Goal: Task Accomplishment & Management: Complete application form

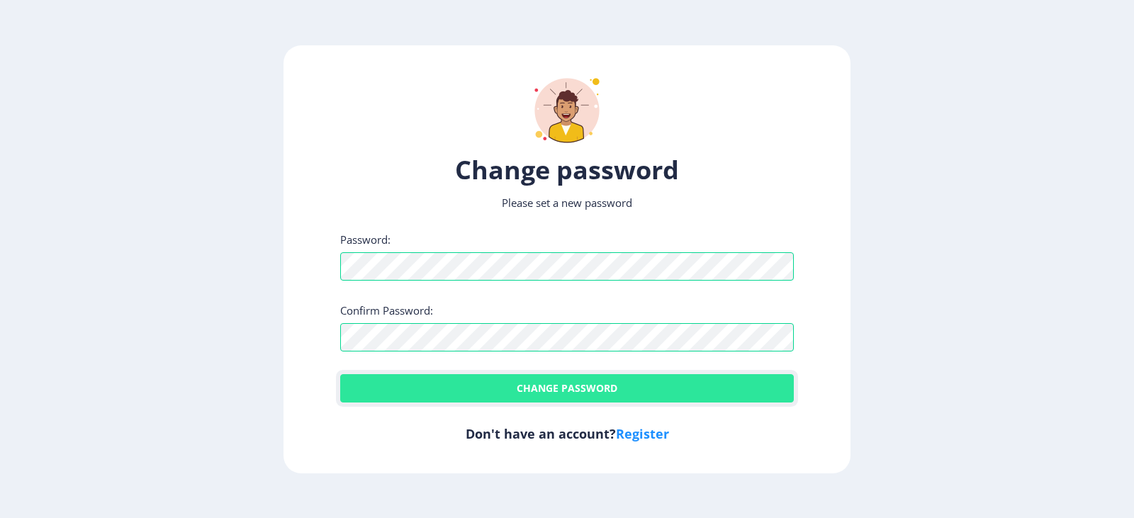
click at [487, 383] on button "Change password" at bounding box center [566, 388] width 453 height 28
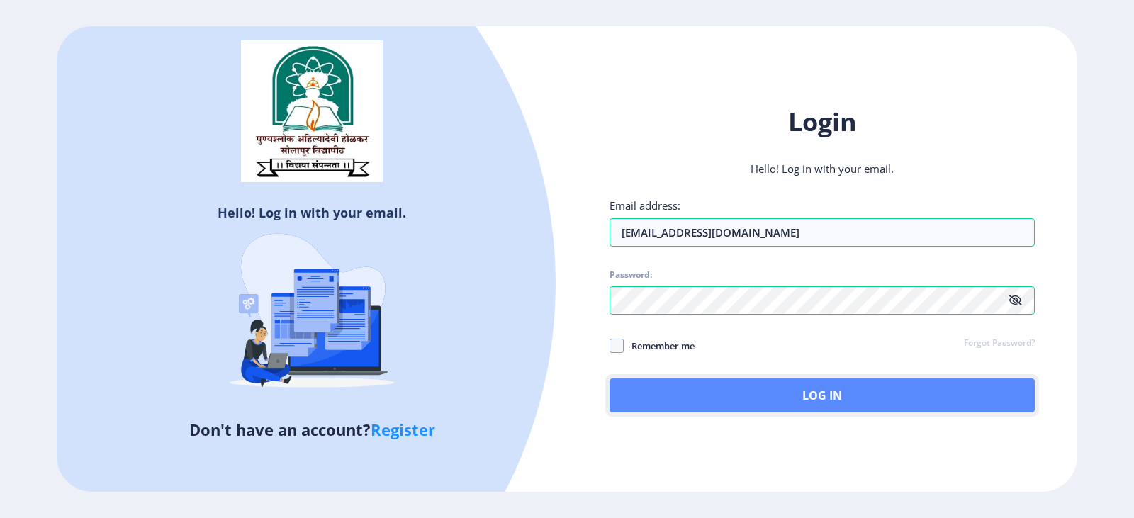
click at [674, 391] on button "Log In" at bounding box center [821, 395] width 425 height 34
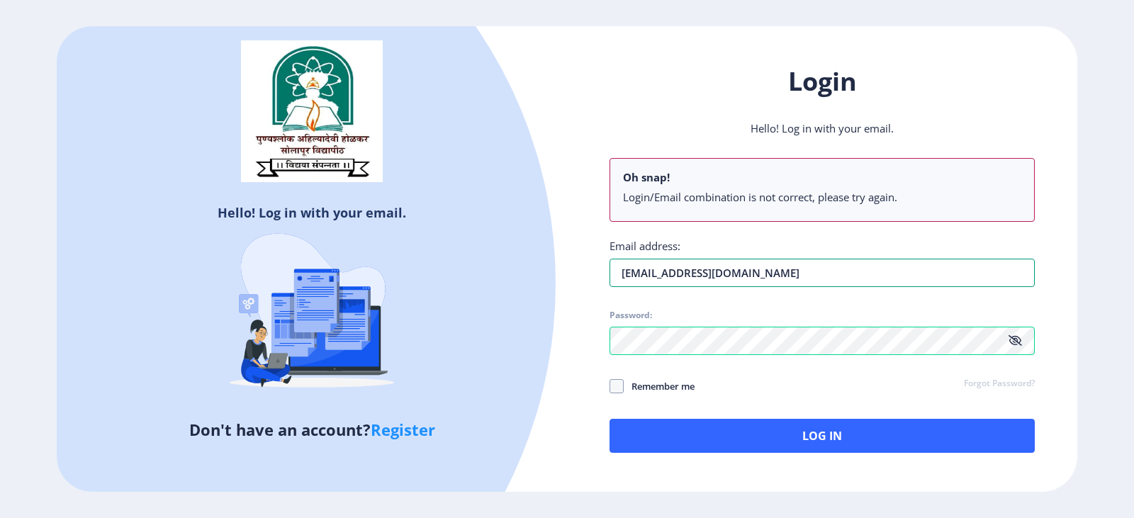
drag, startPoint x: 810, startPoint y: 272, endPoint x: 583, endPoint y: 271, distance: 226.8
click at [583, 271] on div "Login Hello! Log in with your email. Oh snap! Login/Email combination is not co…" at bounding box center [822, 258] width 510 height 431
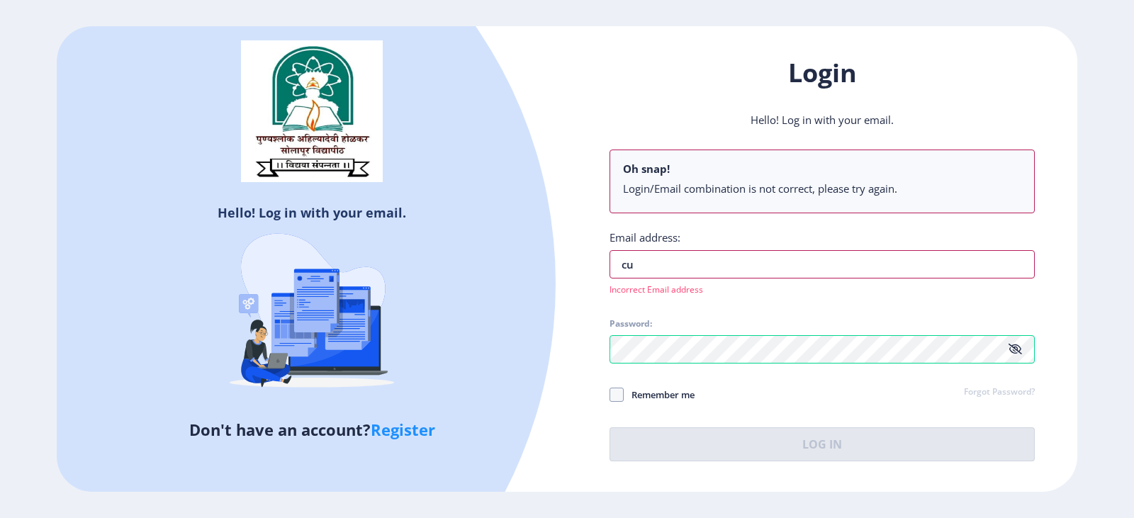
type input "c"
click at [579, 297] on div "Login Hello! Log in with your email. Oh snap! Login/Email combination is not co…" at bounding box center [822, 259] width 510 height 448
drag, startPoint x: 716, startPoint y: 270, endPoint x: 369, endPoint y: 251, distance: 347.0
click at [369, 251] on div "Hello! Log in with your email. Don't have an account? Register Login Hello! Log…" at bounding box center [567, 259] width 1020 height 466
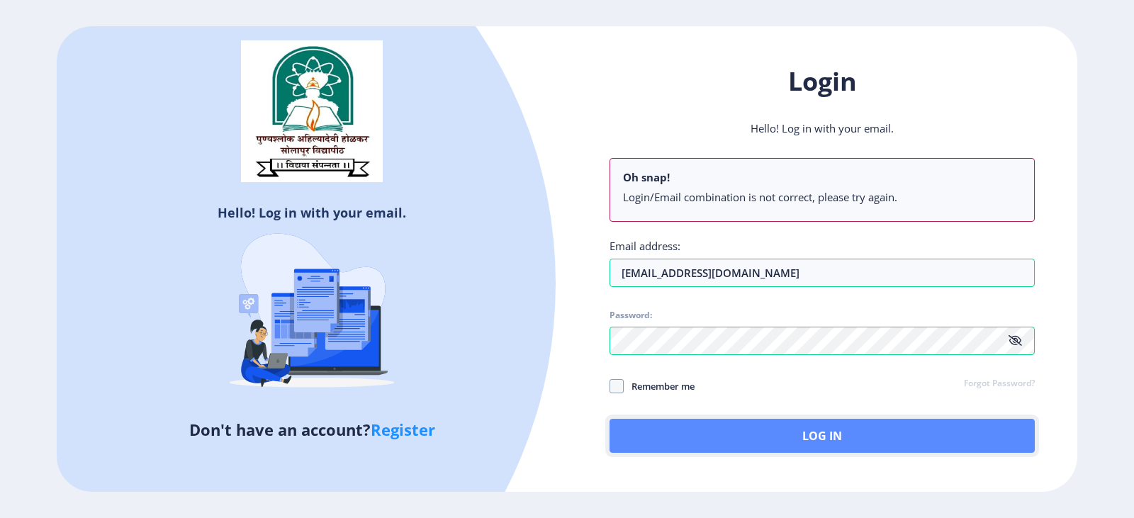
click at [738, 427] on button "Log In" at bounding box center [821, 436] width 425 height 34
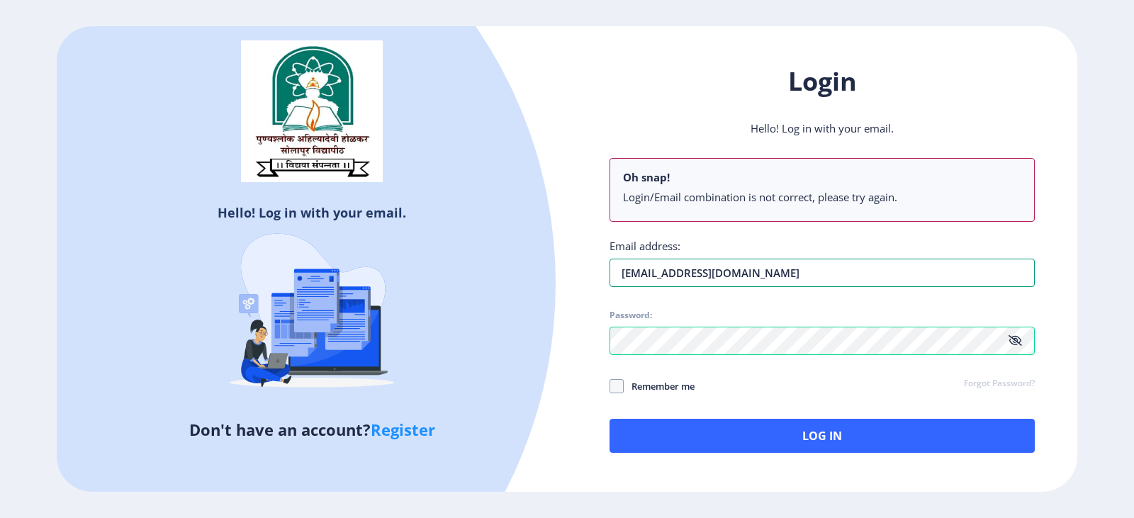
drag, startPoint x: 818, startPoint y: 263, endPoint x: 455, endPoint y: 270, distance: 363.6
click at [455, 270] on div "Hello! Log in with your email. Don't have an account? Register Login Hello! Log…" at bounding box center [567, 259] width 1020 height 466
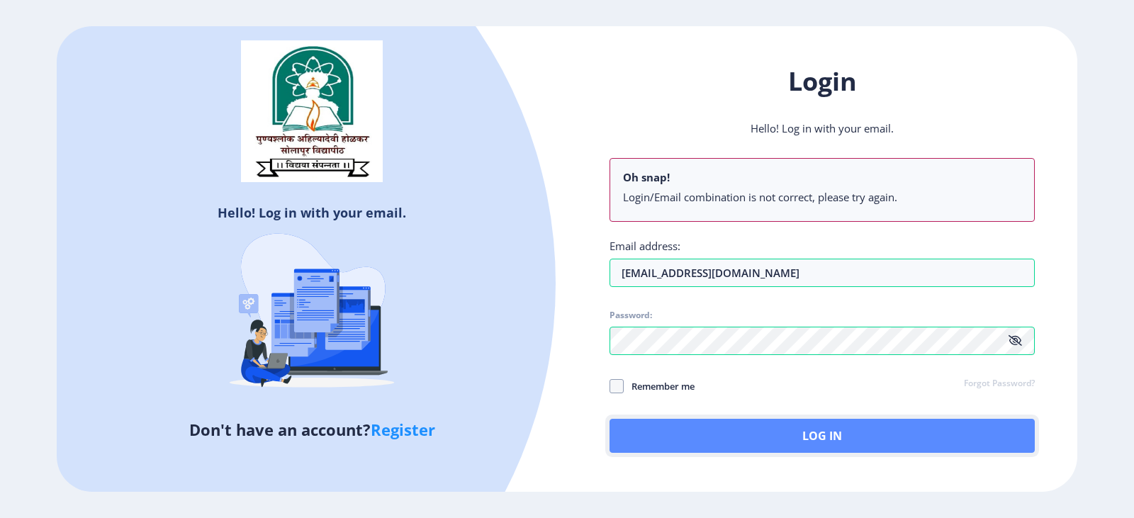
click at [756, 443] on button "Log In" at bounding box center [821, 436] width 425 height 34
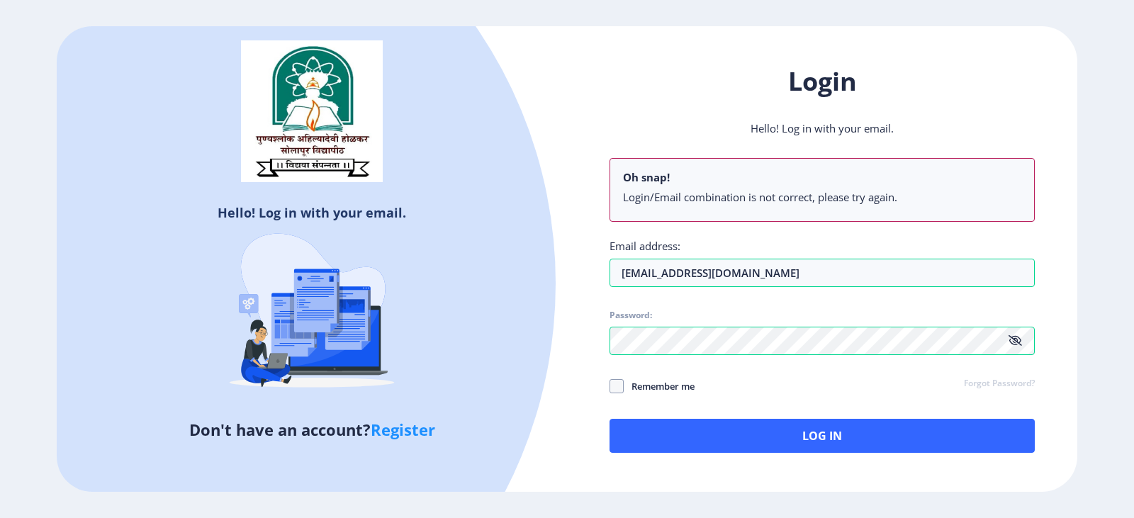
click at [1020, 344] on icon at bounding box center [1014, 340] width 13 height 11
drag, startPoint x: 802, startPoint y: 277, endPoint x: 295, endPoint y: 282, distance: 507.4
click at [295, 282] on div "Hello! Log in with your email. Don't have an account? Register Login Hello! Log…" at bounding box center [567, 259] width 1020 height 466
click at [521, 118] on div at bounding box center [102, 283] width 907 height 907
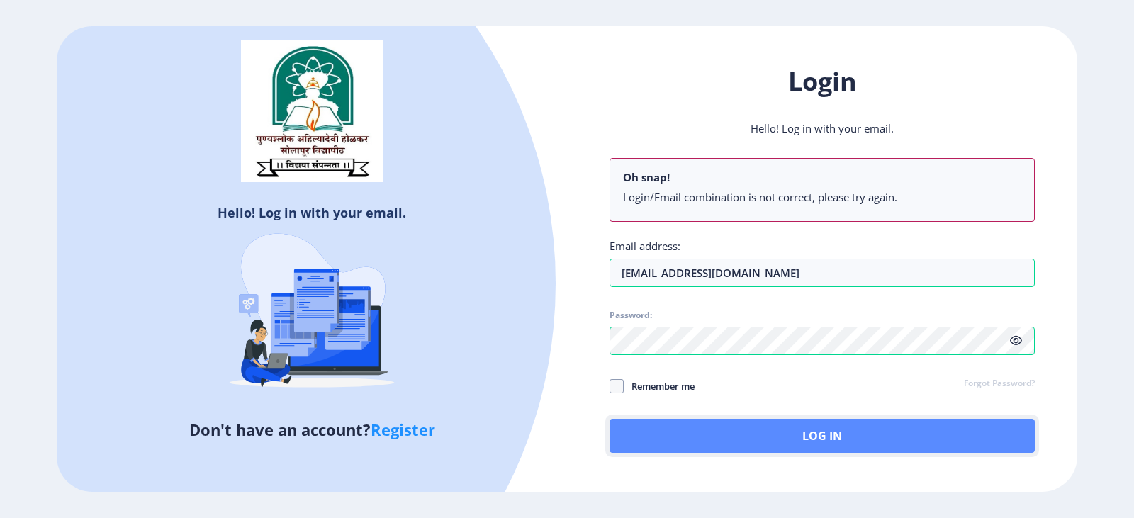
click at [773, 434] on button "Log In" at bounding box center [821, 436] width 425 height 34
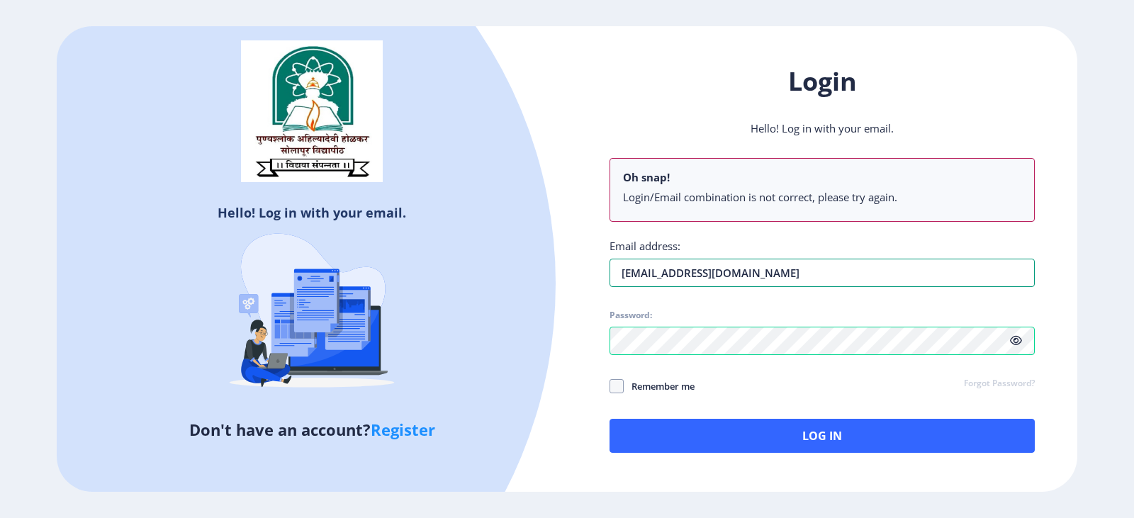
drag, startPoint x: 779, startPoint y: 276, endPoint x: 300, endPoint y: 216, distance: 482.1
click at [300, 216] on div "Hello! Log in with your email. Don't have an account? Register Login Hello! Log…" at bounding box center [567, 259] width 1020 height 466
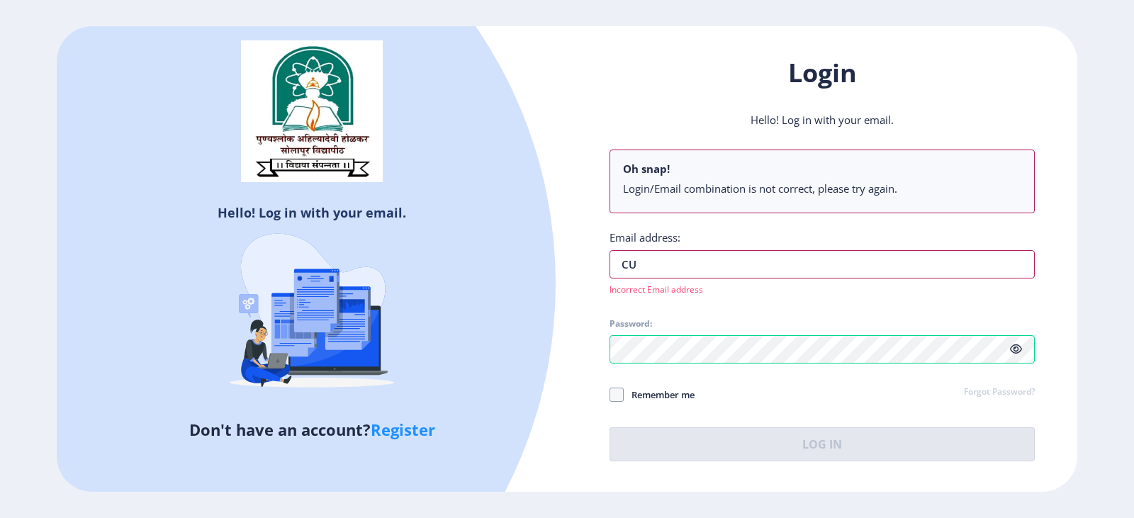
type input "[EMAIL_ADDRESS][DOMAIN_NAME]"
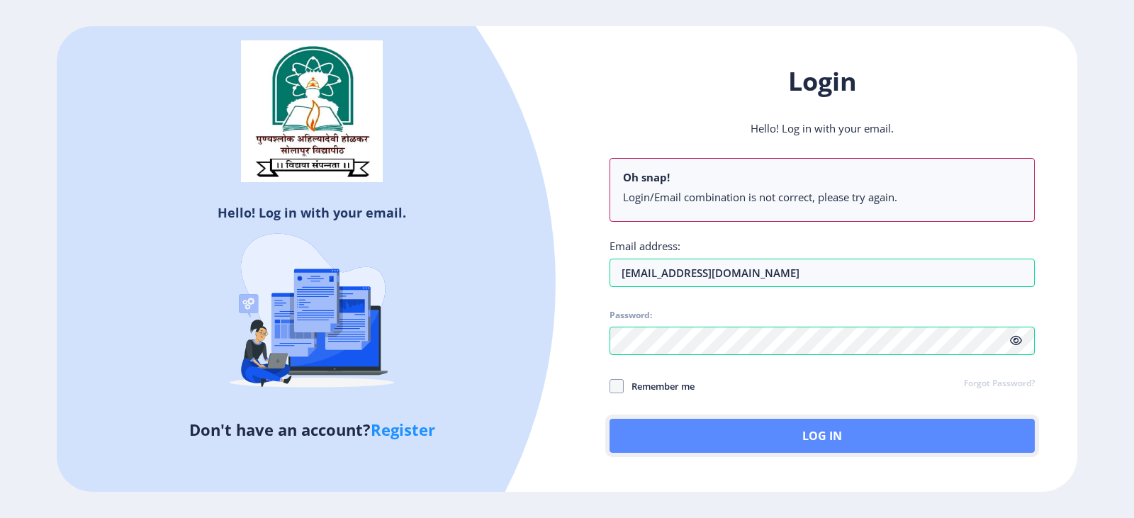
click at [800, 442] on button "Log In" at bounding box center [821, 436] width 425 height 34
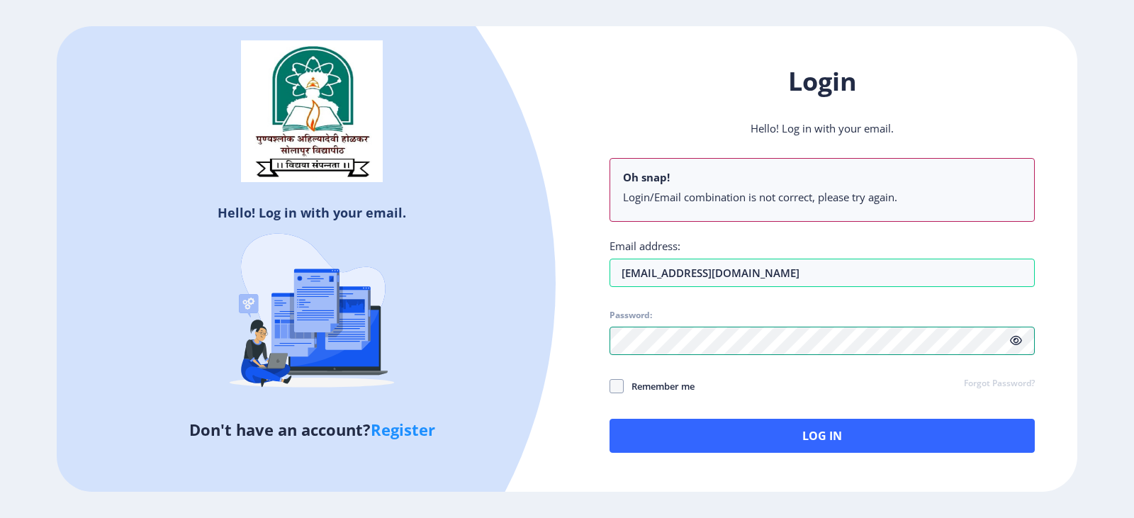
click at [381, 345] on div "Hello! Log in with your email. Don't have an account? Register Login Hello! Log…" at bounding box center [567, 259] width 1020 height 466
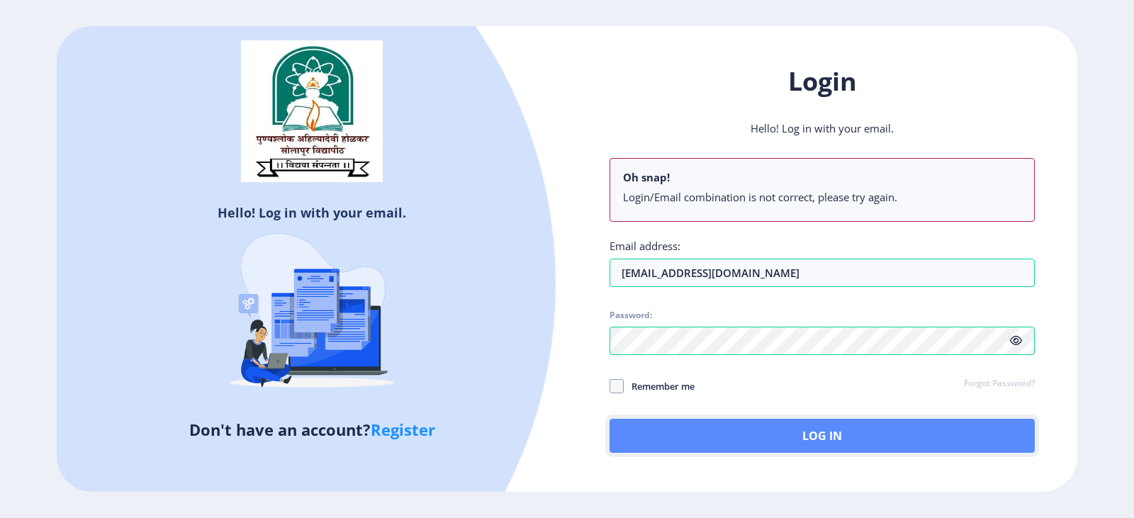
click at [918, 434] on button "Log In" at bounding box center [821, 436] width 425 height 34
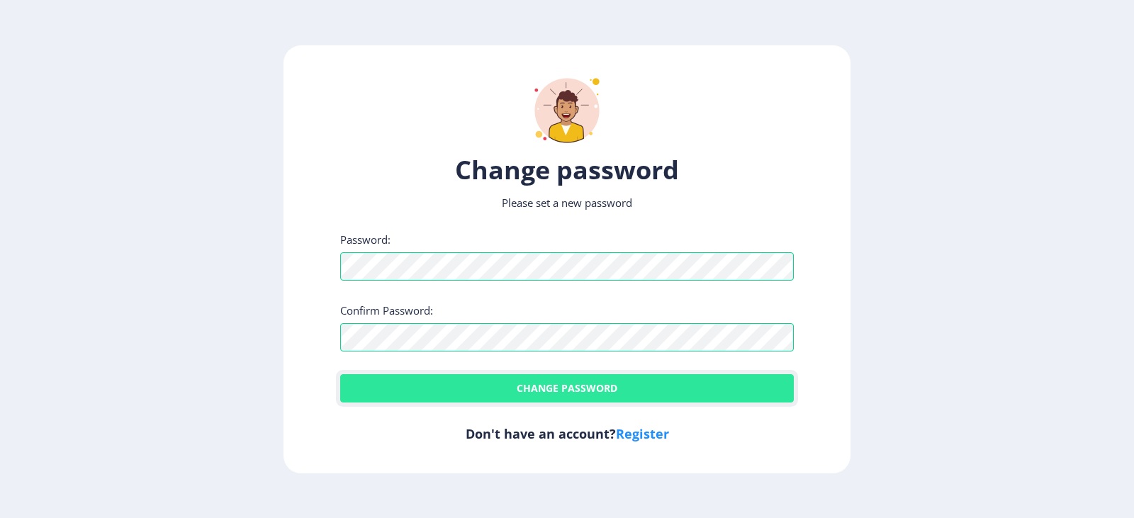
click at [673, 383] on button "Change password" at bounding box center [566, 388] width 453 height 28
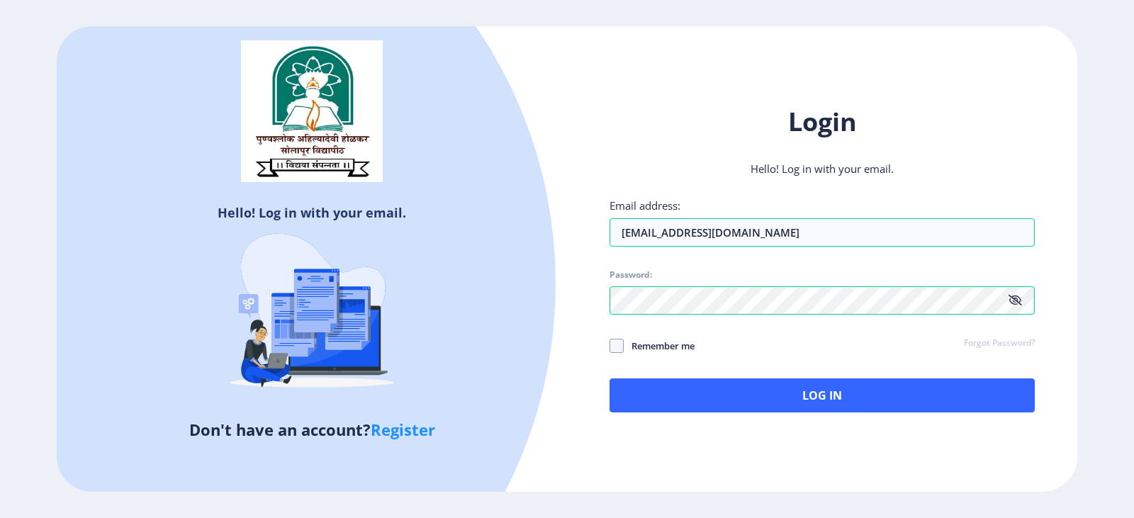
click at [1010, 299] on icon at bounding box center [1014, 300] width 13 height 11
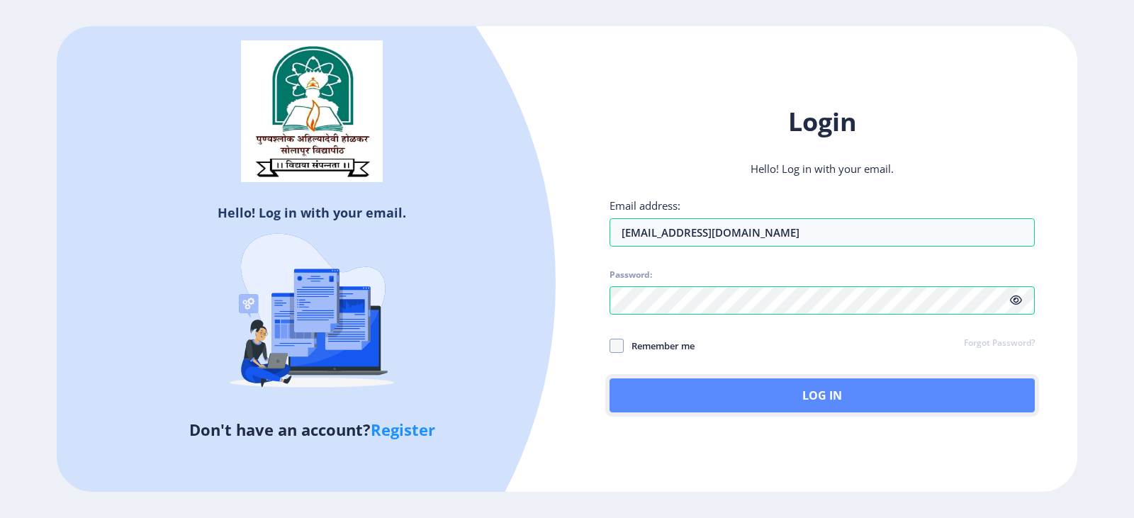
click at [850, 396] on button "Log In" at bounding box center [821, 395] width 425 height 34
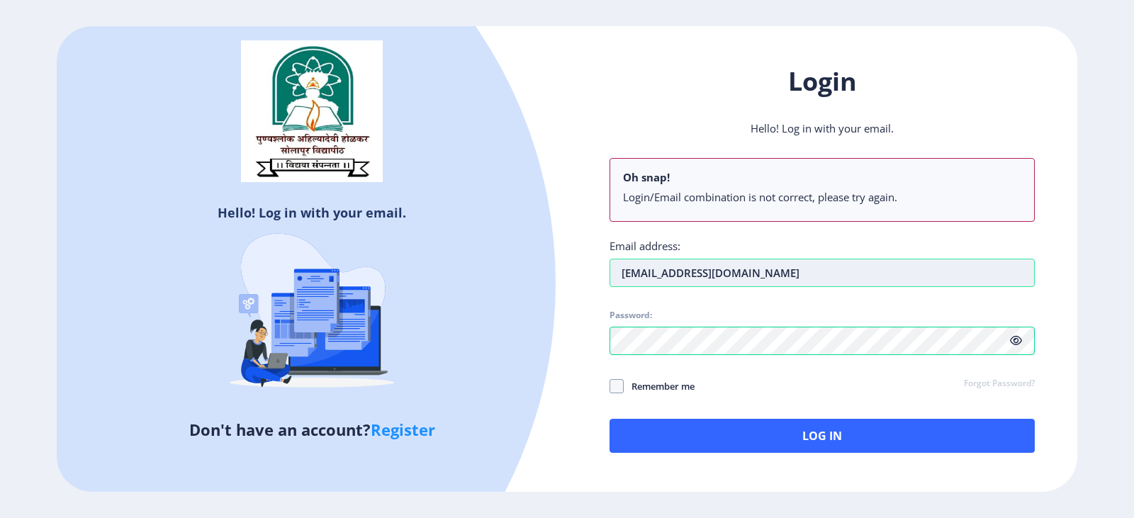
click at [617, 278] on input "[EMAIL_ADDRESS][DOMAIN_NAME]" at bounding box center [821, 273] width 425 height 28
click at [664, 274] on input "[EMAIL_ADDRESS][DOMAIN_NAME]" at bounding box center [821, 273] width 425 height 28
drag, startPoint x: 668, startPoint y: 274, endPoint x: 692, endPoint y: 272, distance: 24.1
click at [692, 272] on input "[EMAIL_ADDRESS][DOMAIN_NAME]" at bounding box center [821, 273] width 425 height 28
click at [794, 272] on input "[EMAIL_ADDRESS]" at bounding box center [821, 273] width 425 height 28
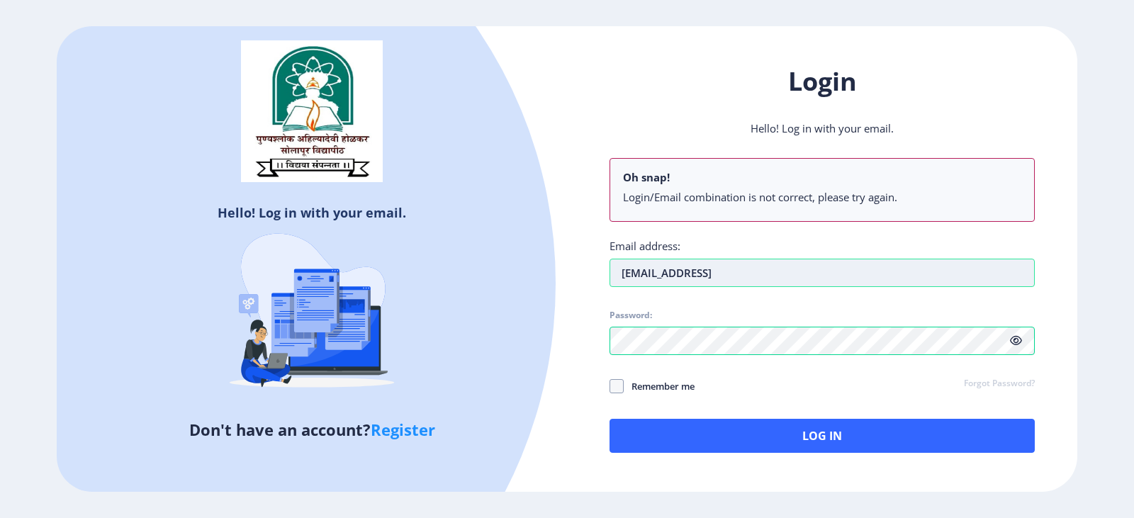
type input "[EMAIL_ADDRESS][DOMAIN_NAME]"
click at [796, 273] on input "[EMAIL_ADDRESS][DOMAIN_NAME]" at bounding box center [821, 273] width 425 height 28
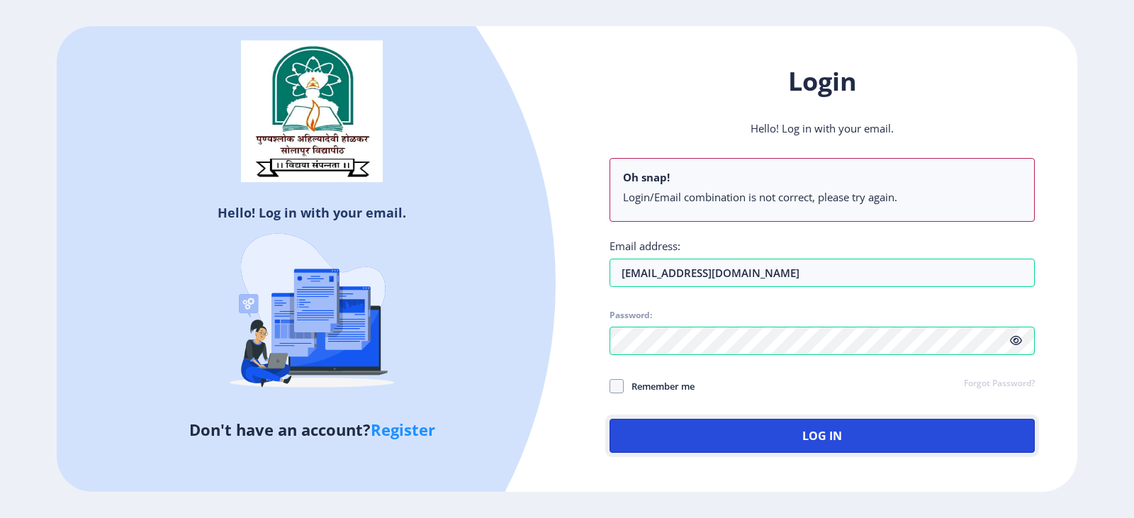
click at [731, 434] on button "Log In" at bounding box center [821, 436] width 425 height 34
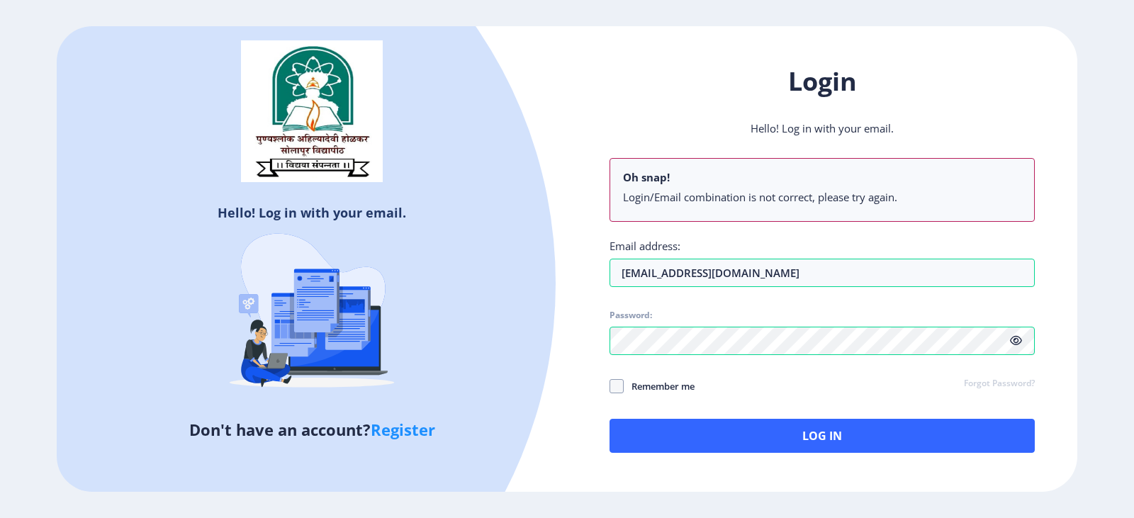
click at [402, 429] on link "Register" at bounding box center [403, 429] width 64 height 21
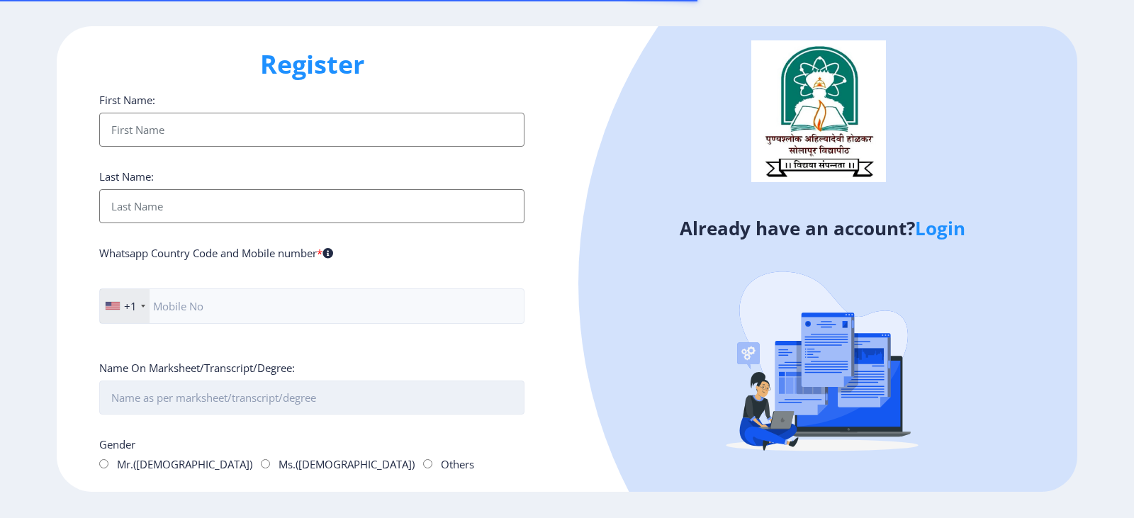
type input "[EMAIL_ADDRESS][DOMAIN_NAME]"
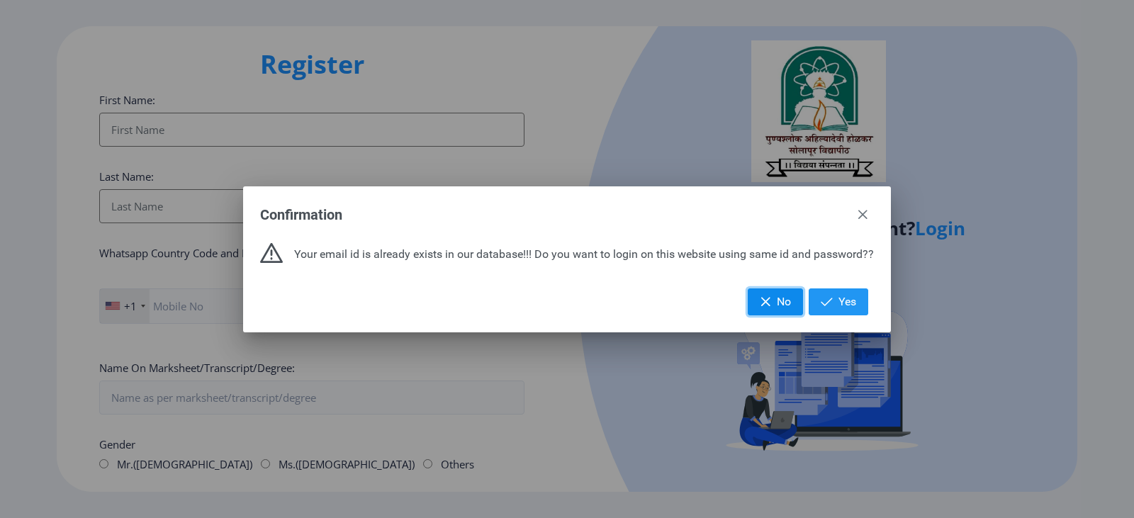
click at [775, 308] on button "No" at bounding box center [775, 301] width 55 height 27
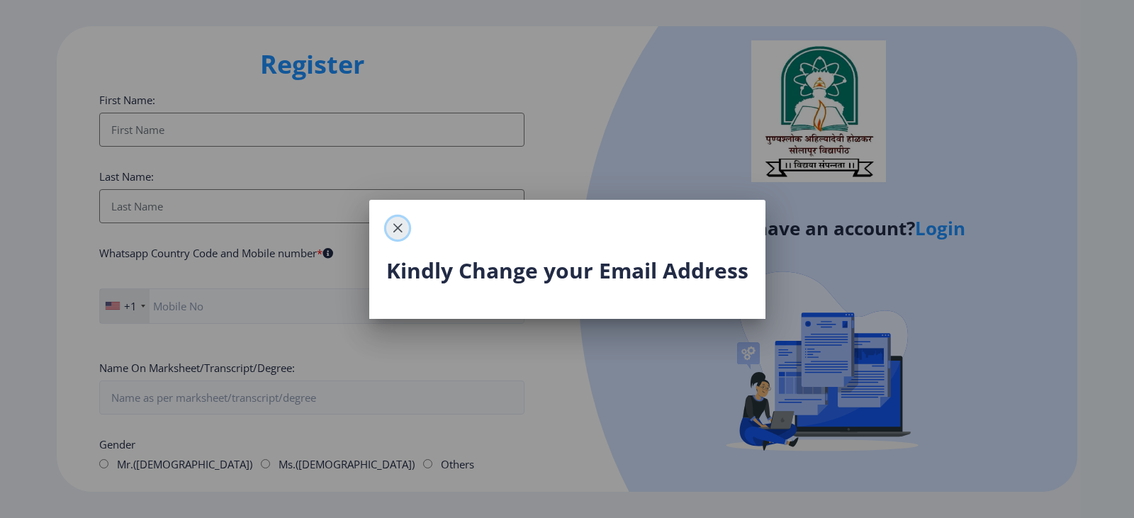
click at [388, 223] on button "button" at bounding box center [397, 228] width 23 height 23
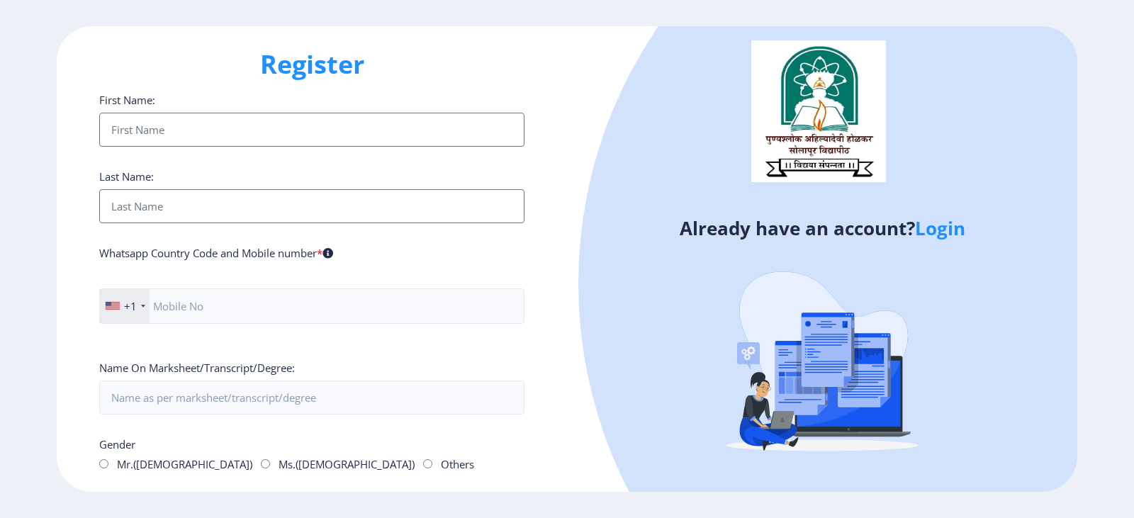
click at [947, 222] on link "Login" at bounding box center [940, 228] width 50 height 26
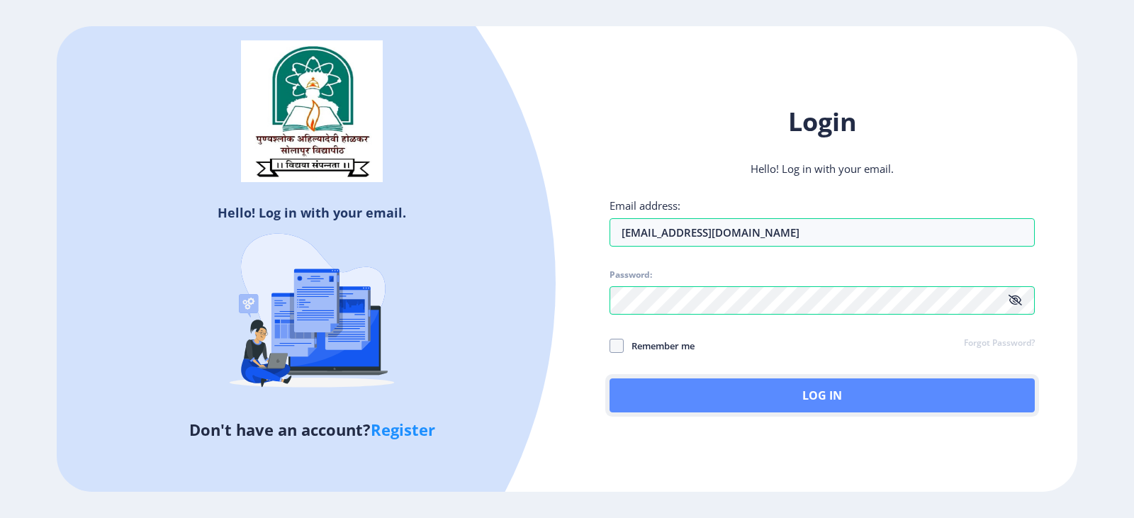
click at [756, 384] on button "Log In" at bounding box center [821, 395] width 425 height 34
